Goal: Check status

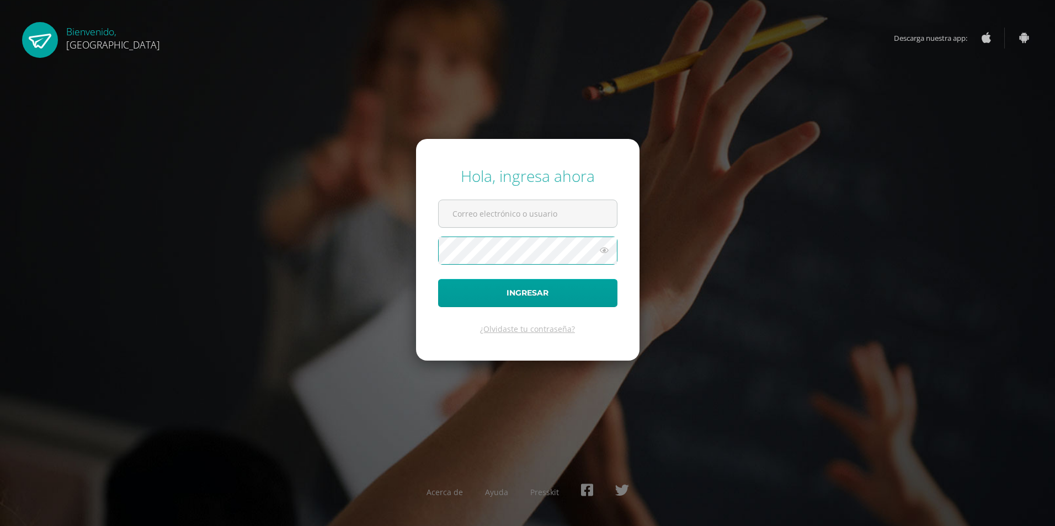
type input "[EMAIL_ADDRESS][DOMAIN_NAME]"
click at [459, 297] on button "Ingresar" at bounding box center [527, 293] width 179 height 28
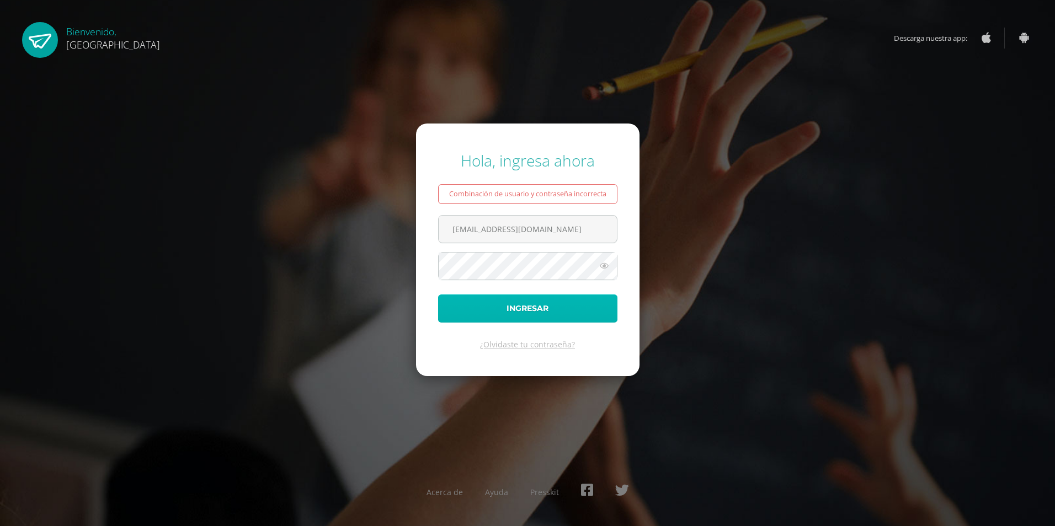
click at [448, 306] on button "Ingresar" at bounding box center [527, 309] width 179 height 28
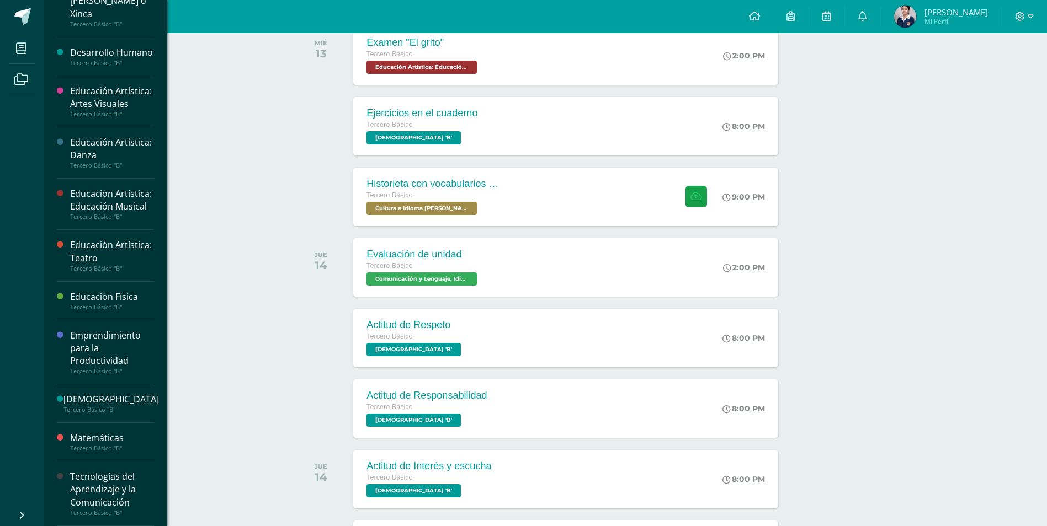
scroll to position [221, 0]
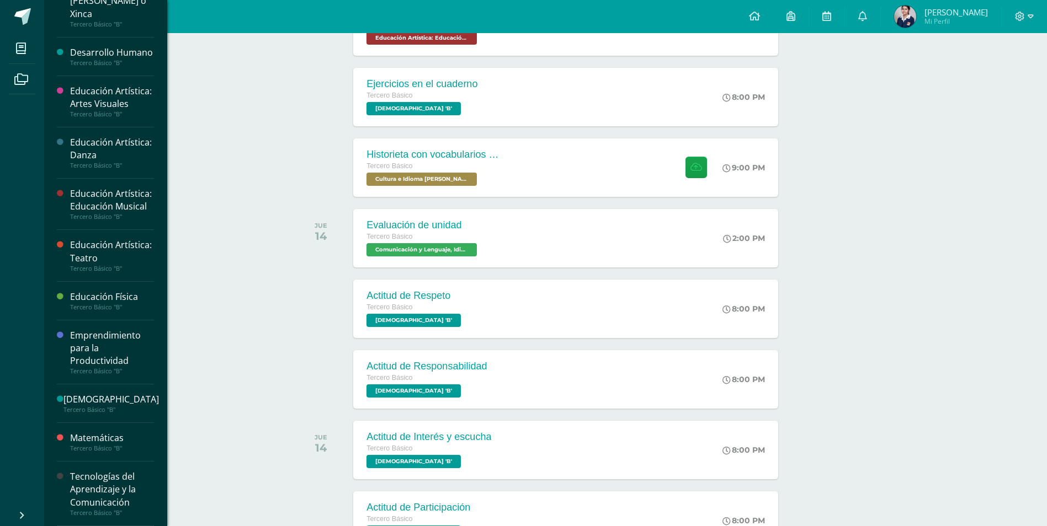
click at [96, 493] on div "Tecnologías del Aprendizaje y la Comunicación" at bounding box center [112, 490] width 84 height 38
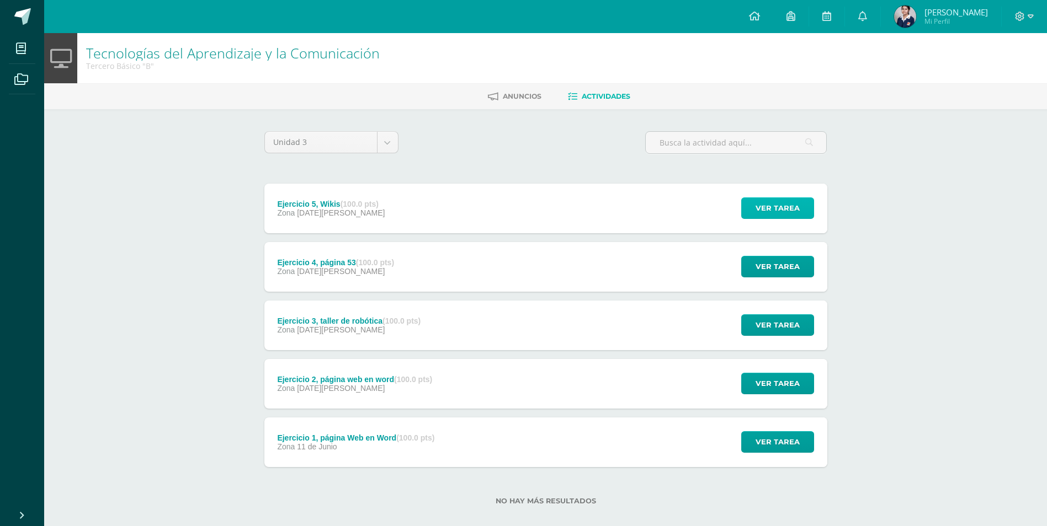
click at [764, 205] on span "Ver tarea" at bounding box center [777, 208] width 44 height 20
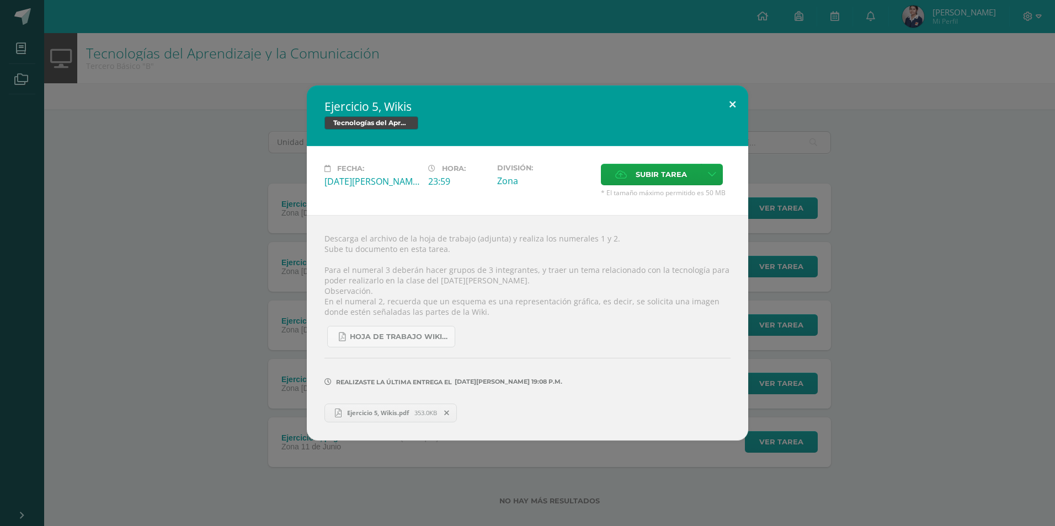
click at [734, 110] on button at bounding box center [732, 105] width 31 height 38
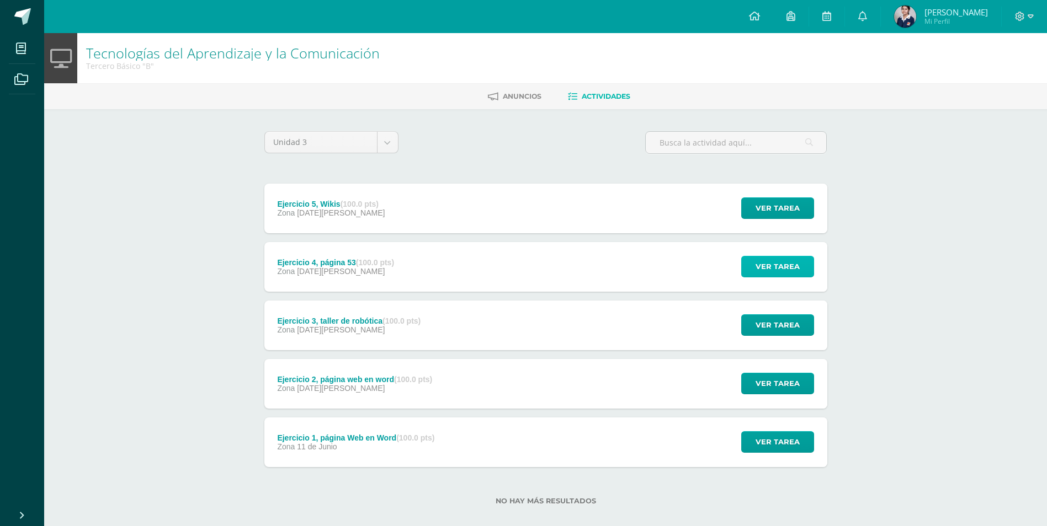
click at [776, 271] on span "Ver tarea" at bounding box center [777, 267] width 44 height 20
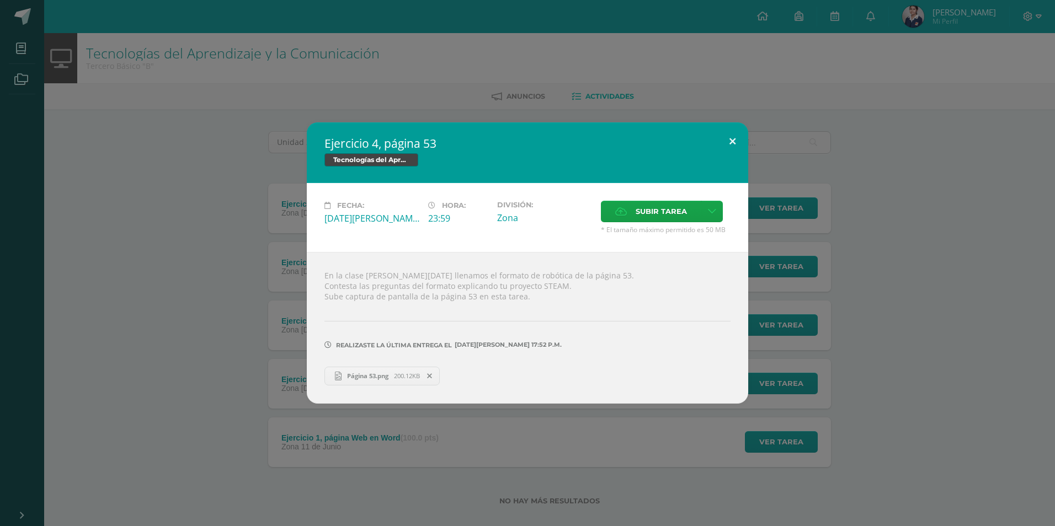
click at [733, 140] on button at bounding box center [732, 142] width 31 height 38
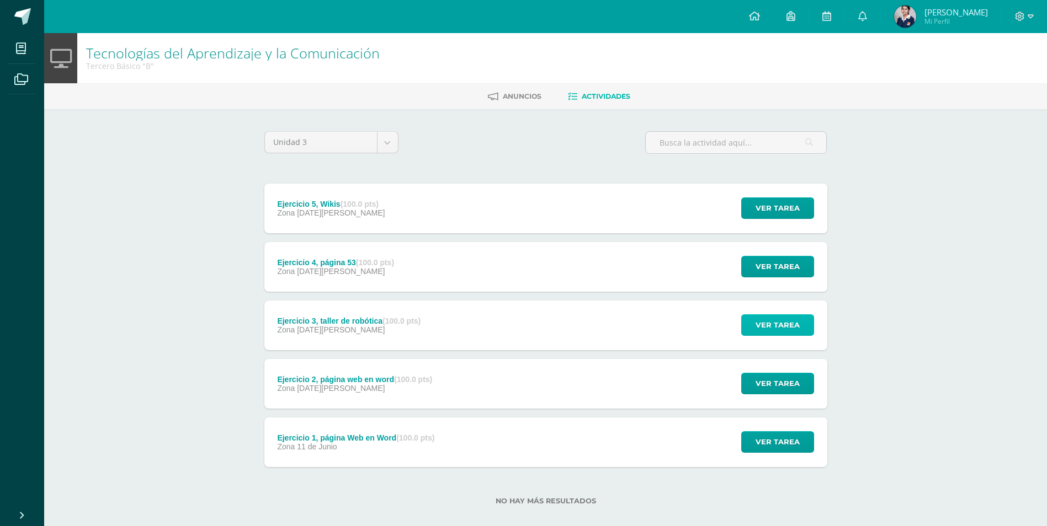
click at [794, 320] on span "Ver tarea" at bounding box center [777, 325] width 44 height 20
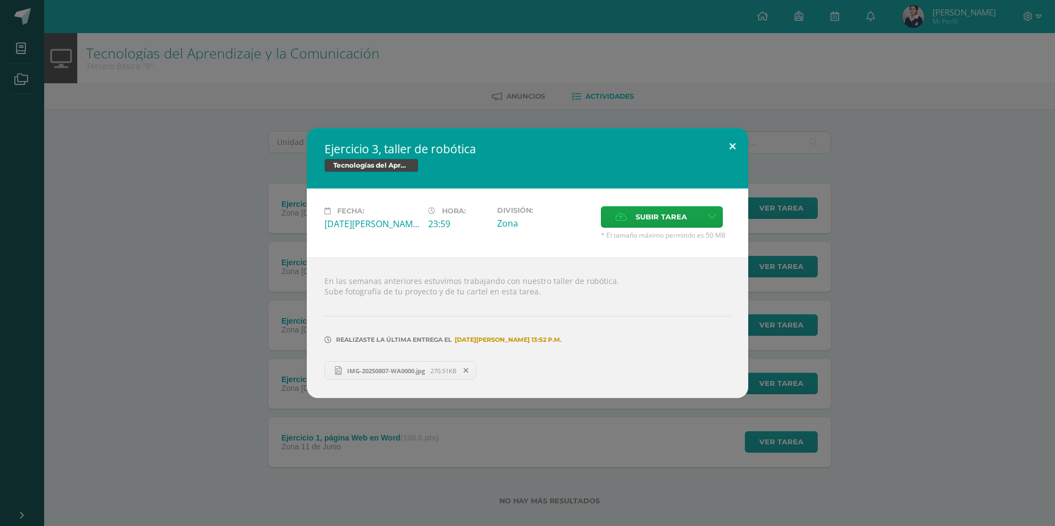
click at [730, 135] on button at bounding box center [732, 147] width 31 height 38
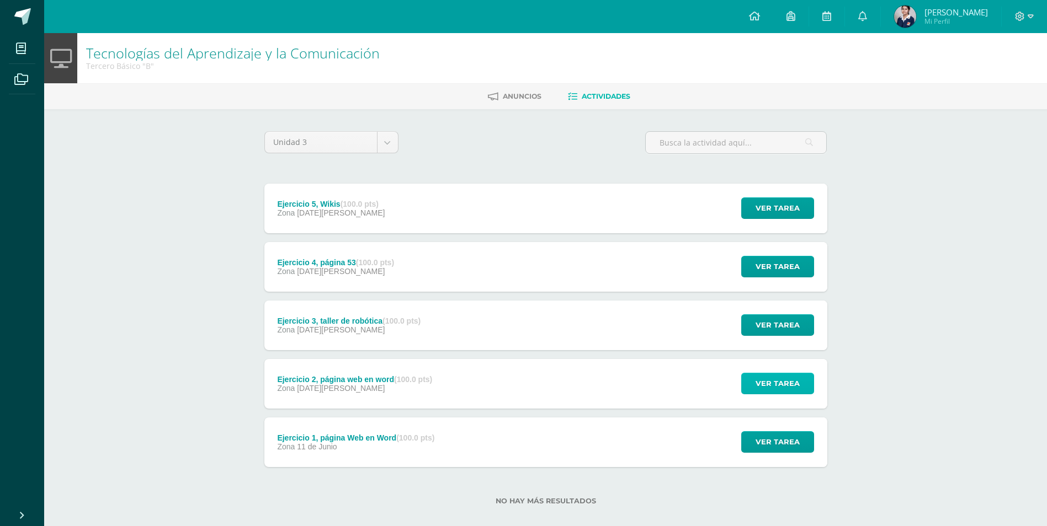
click at [774, 379] on span "Ver tarea" at bounding box center [777, 384] width 44 height 20
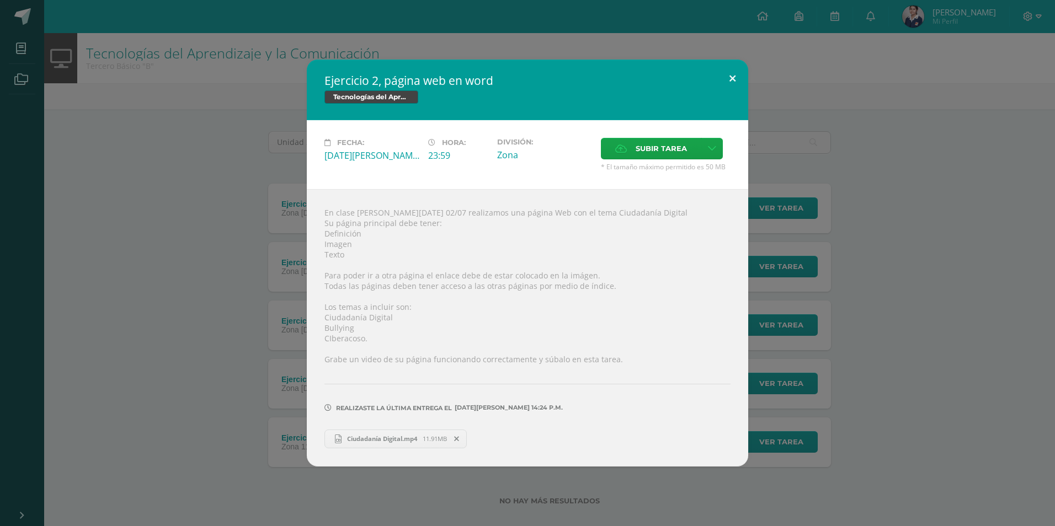
click at [731, 73] on button at bounding box center [732, 79] width 31 height 38
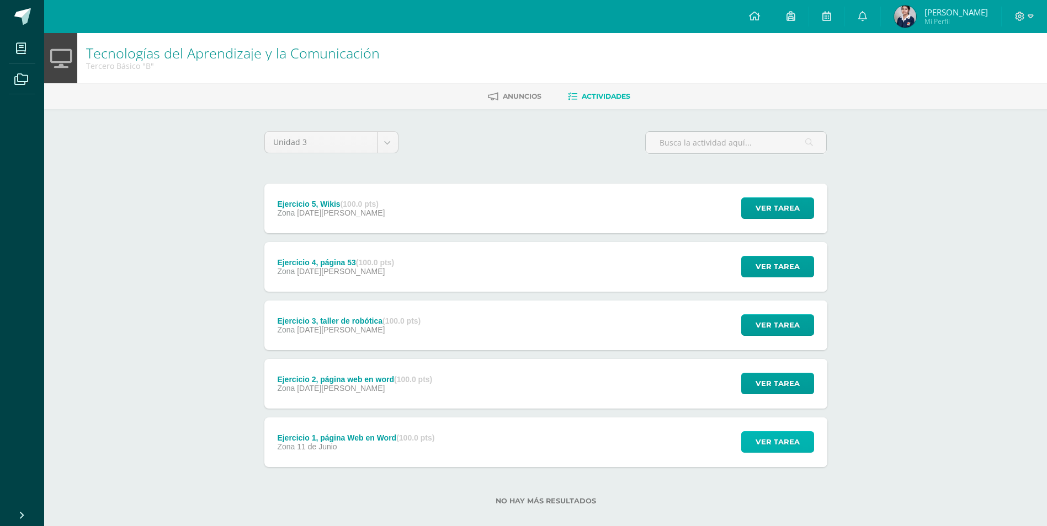
click at [783, 435] on span "Ver tarea" at bounding box center [777, 442] width 44 height 20
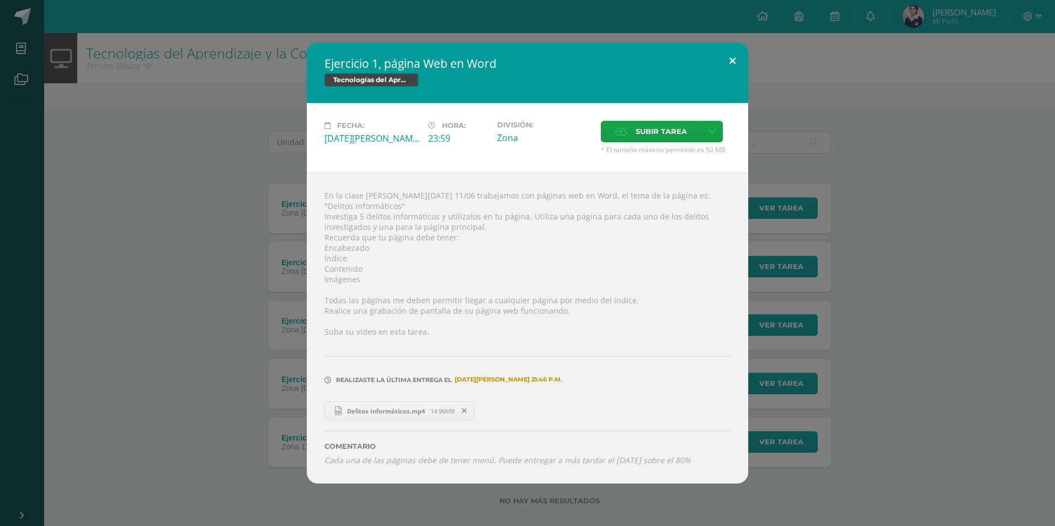
click at [732, 60] on button at bounding box center [732, 61] width 31 height 38
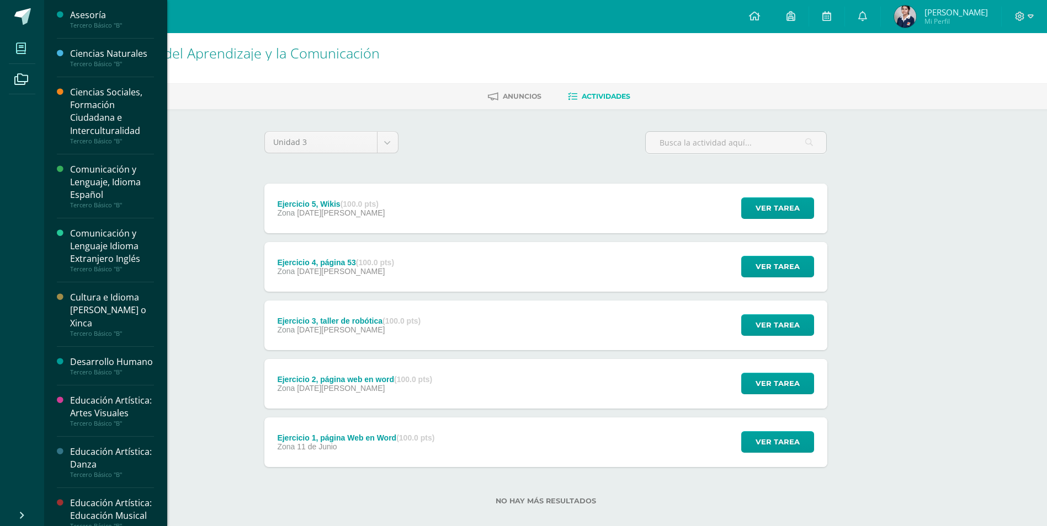
click at [18, 45] on icon at bounding box center [21, 48] width 10 height 11
